Goal: Task Accomplishment & Management: Complete application form

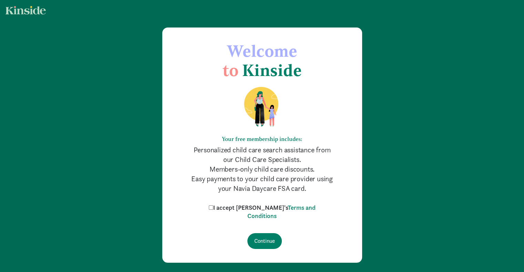
click at [223, 205] on label "I accept [PERSON_NAME]'s Terms and Conditions" at bounding box center [262, 212] width 110 height 17
click at [213, 206] on input "I accept [PERSON_NAME]'s Terms and Conditions" at bounding box center [211, 208] width 4 height 4
checkbox input "true"
click at [262, 243] on input "Continue" at bounding box center [264, 241] width 34 height 16
